Goal: Task Accomplishment & Management: Use online tool/utility

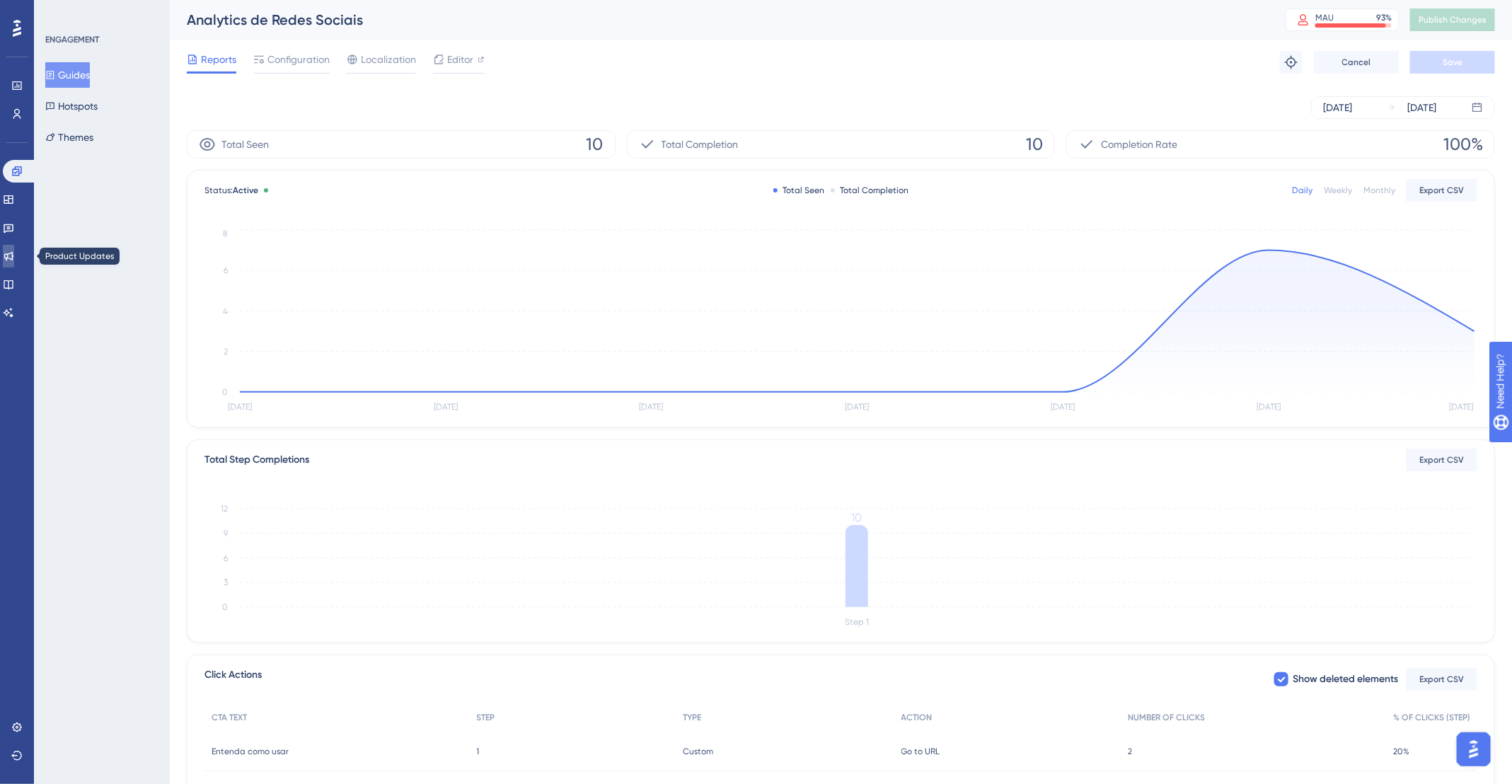
click at [14, 256] on icon at bounding box center [9, 256] width 11 height 11
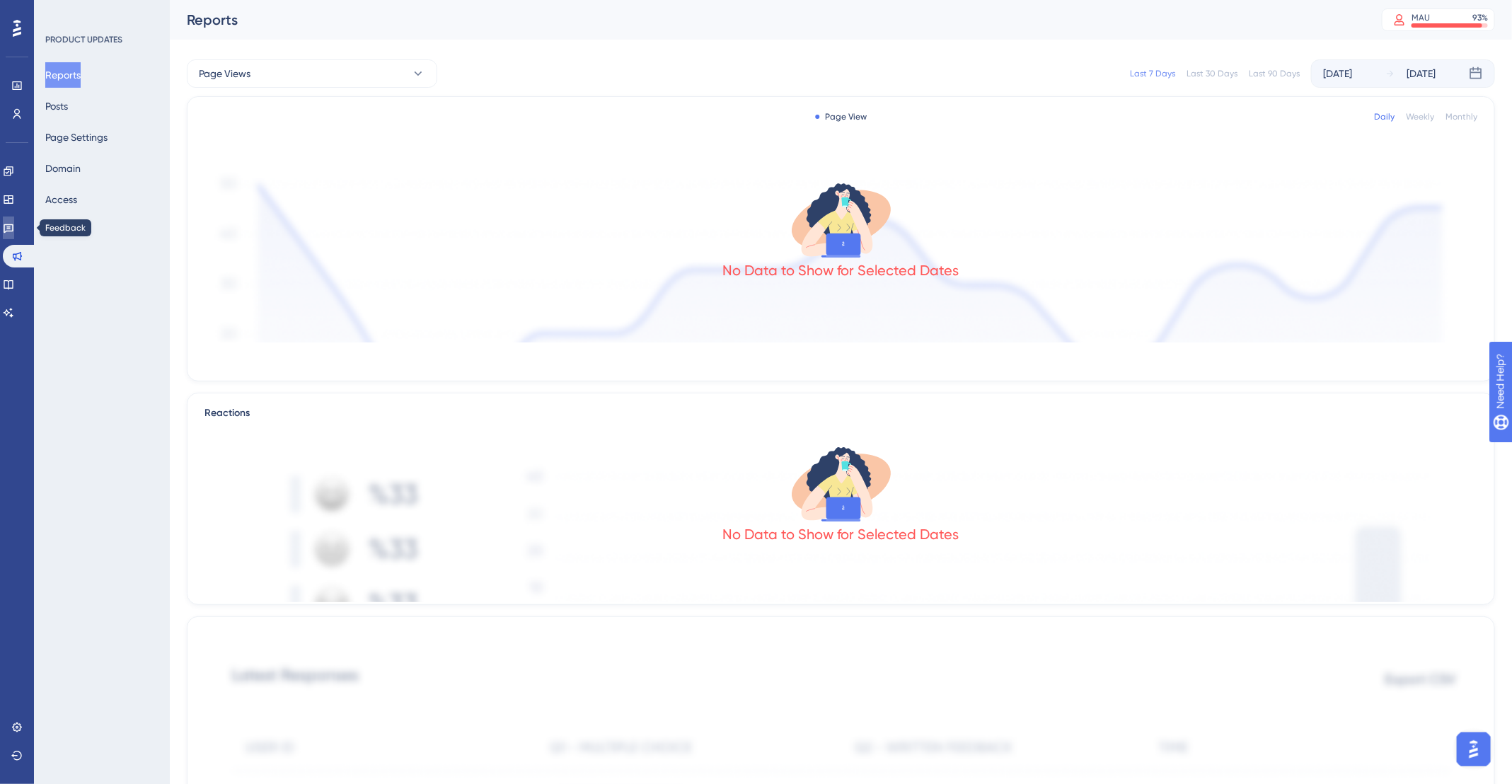
click at [14, 228] on icon at bounding box center [9, 228] width 11 height 11
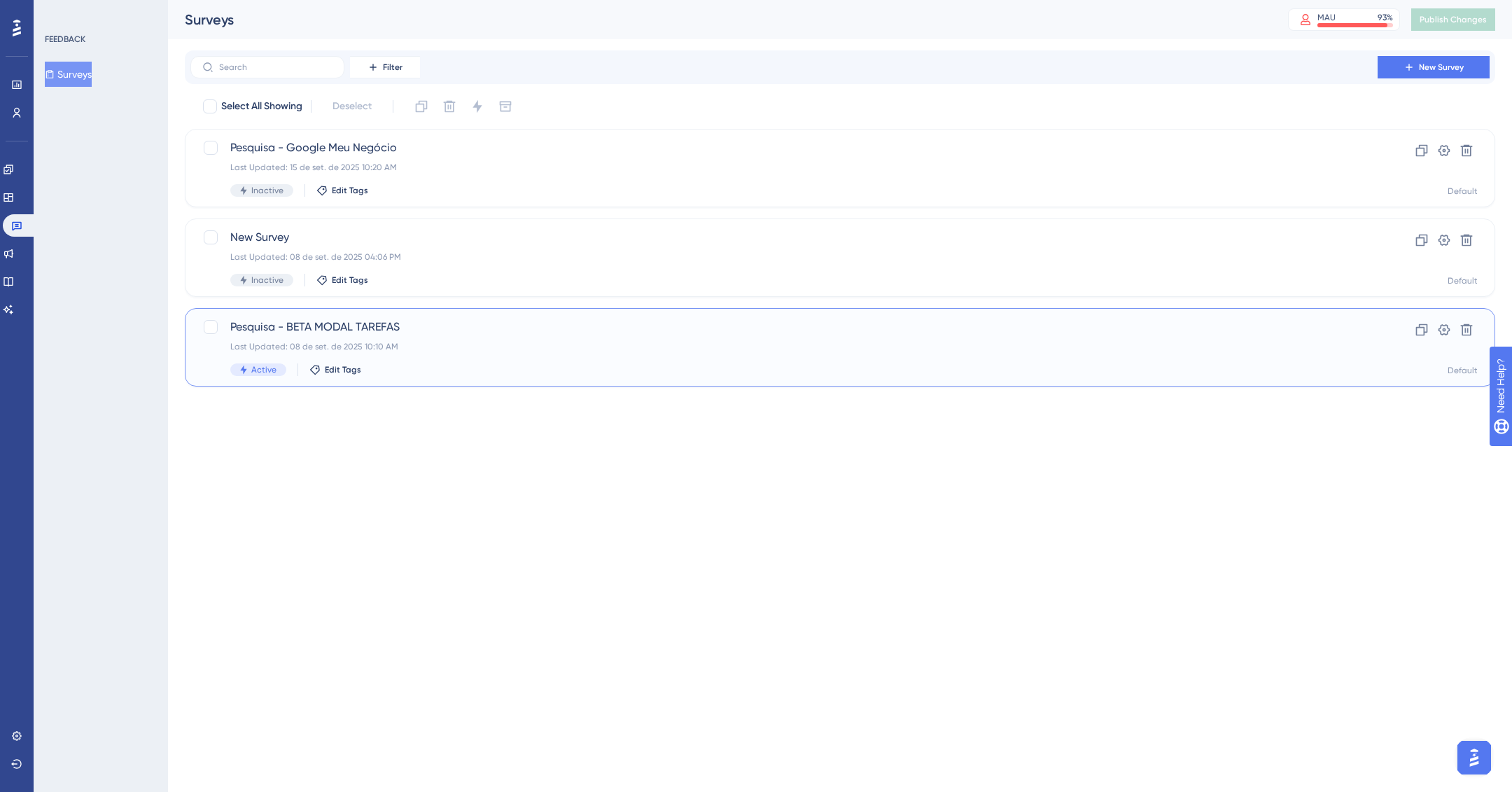
click at [540, 335] on div "Pesquisa - BETA MODAL TAREFAS Last Updated: 08 de set. de 2025 10:10 AM Active …" at bounding box center [783, 347] width 1107 height 58
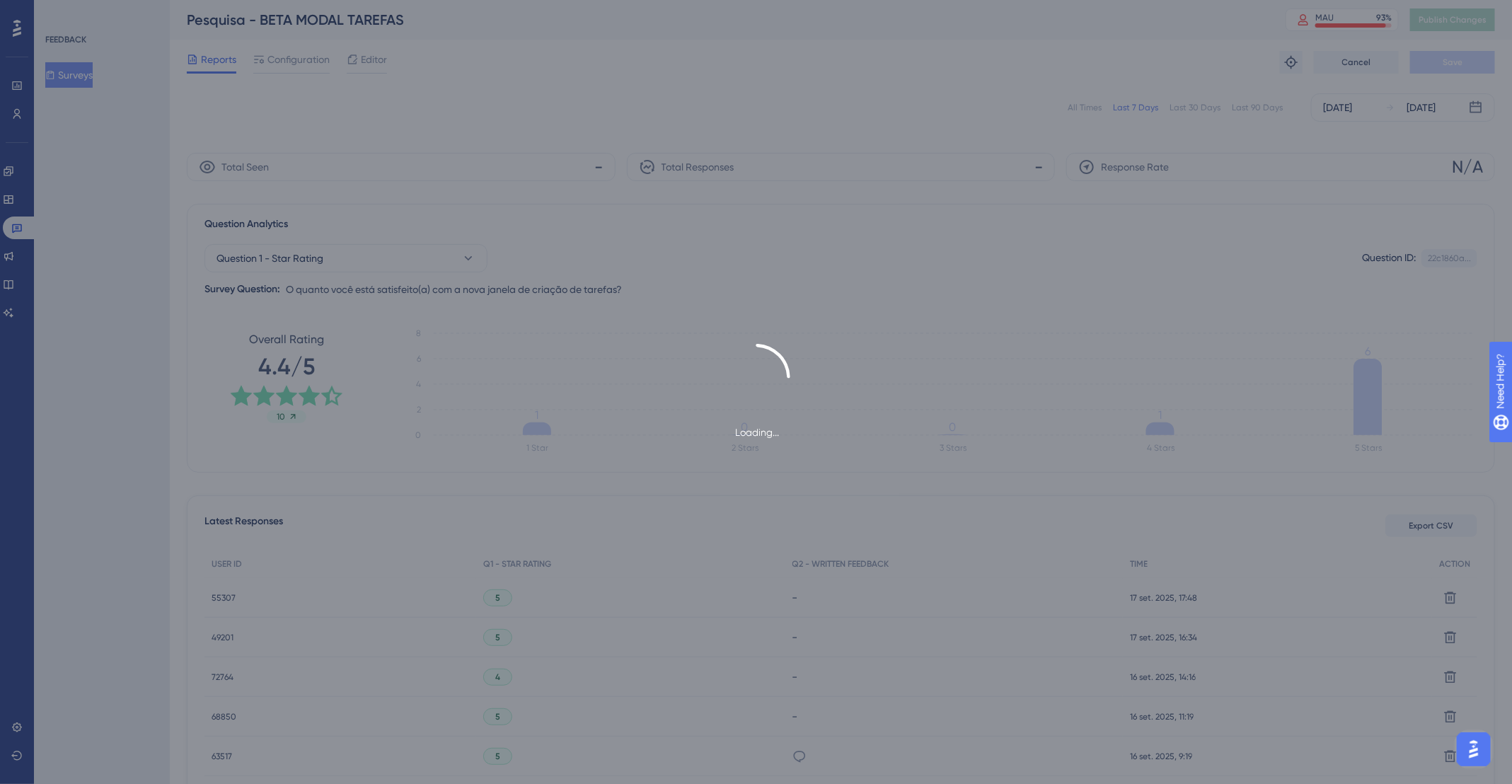
click at [1091, 105] on div "Loading..." at bounding box center [756, 392] width 1512 height 784
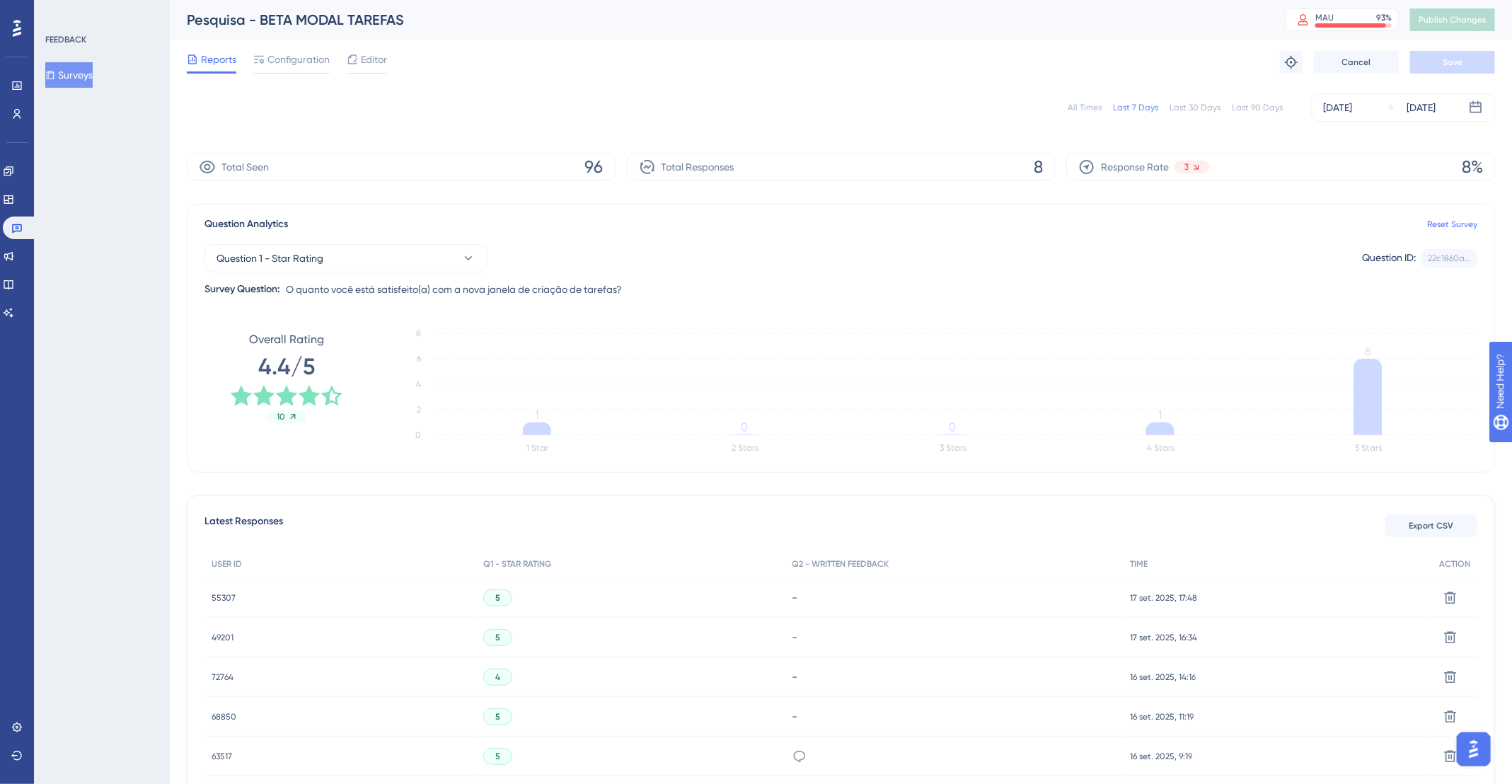
click at [1081, 94] on div "All Times Last 7 Days Last 30 Days Last 90 Days [DATE] [DATE]" at bounding box center [841, 107] width 1308 height 28
click at [1087, 102] on div "All Times" at bounding box center [1085, 108] width 34 height 11
